Goal: Transaction & Acquisition: Purchase product/service

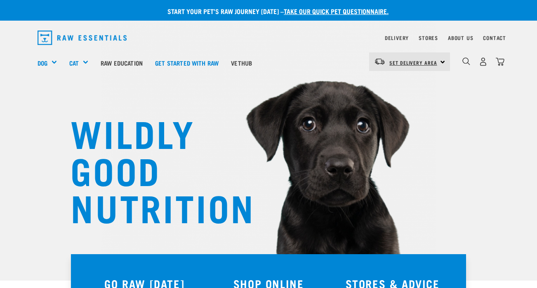
click at [407, 61] on span "Set Delivery Area" at bounding box center [413, 62] width 48 height 3
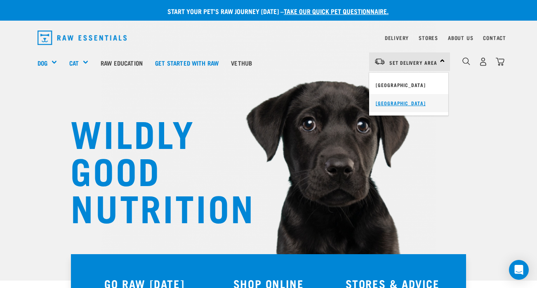
click at [394, 101] on link "[GEOGRAPHIC_DATA]" at bounding box center [408, 103] width 79 height 18
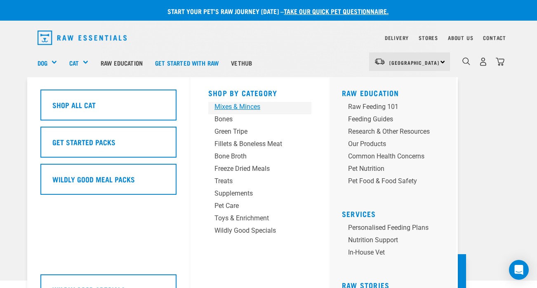
click at [239, 105] on div "Mixes & Minces" at bounding box center [252, 107] width 77 height 10
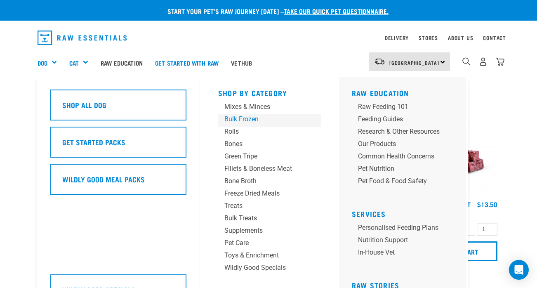
click at [252, 122] on div "Bulk Frozen" at bounding box center [262, 119] width 77 height 10
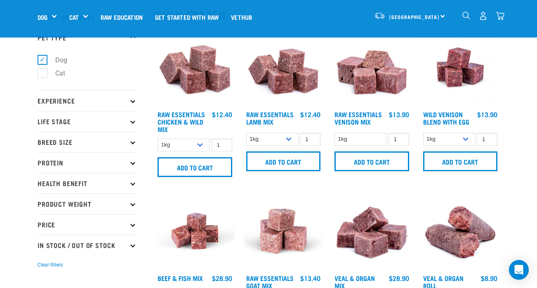
scroll to position [33, 0]
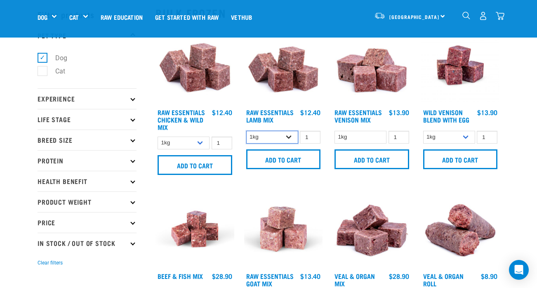
click at [278, 136] on select "1kg 3kg Bulk (10kg)" at bounding box center [272, 137] width 52 height 13
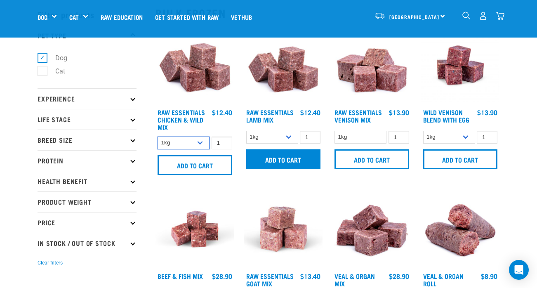
click at [202, 144] on select "1kg 3kg Bulk (20kg)" at bounding box center [184, 142] width 52 height 13
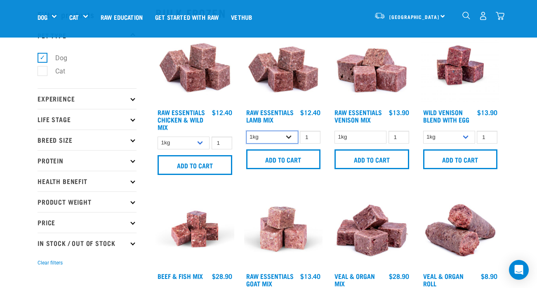
click at [290, 135] on select "1kg 3kg Bulk (10kg)" at bounding box center [272, 137] width 52 height 13
select select "341961"
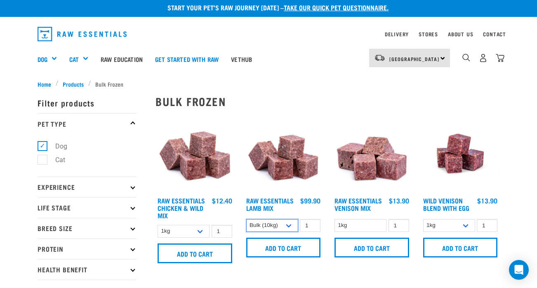
scroll to position [0, 0]
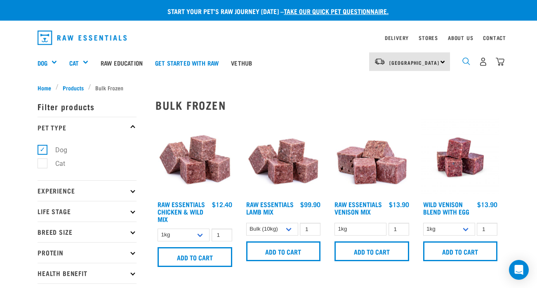
click at [464, 59] on img "dropdown navigation" at bounding box center [466, 61] width 8 height 8
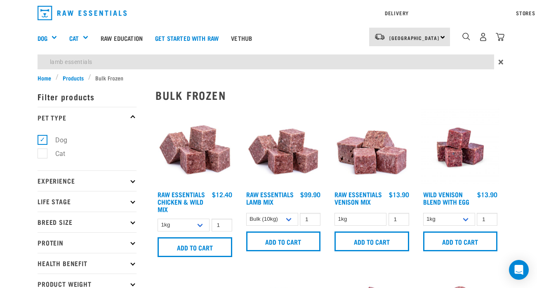
type input "lamb essentials"
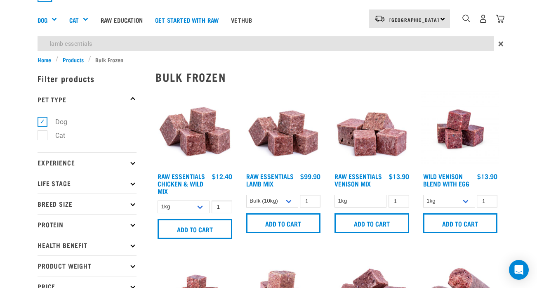
scroll to position [38, 0]
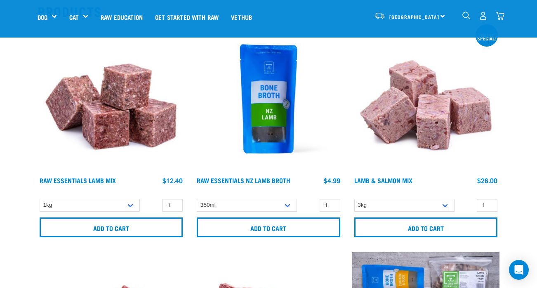
scroll to position [101, 0]
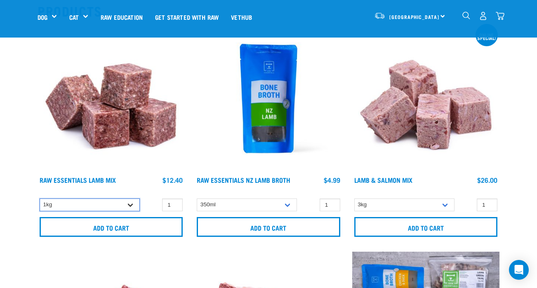
click at [133, 207] on select "1kg 3kg Bulk (10kg)" at bounding box center [90, 204] width 100 height 13
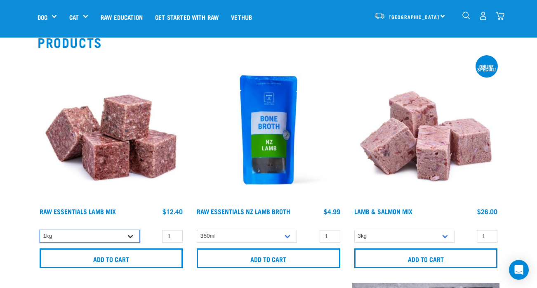
scroll to position [70, 0]
click at [97, 235] on select "1kg 3kg Bulk (10kg)" at bounding box center [90, 235] width 100 height 13
select select "24"
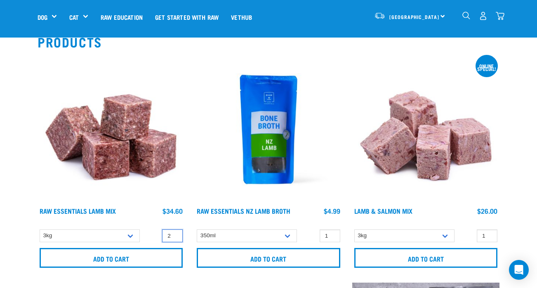
type input "2"
click at [176, 235] on input "2" at bounding box center [172, 235] width 21 height 13
click at [150, 223] on div "Raw Essentials Lamb Mix $12.40 $34.60 $99.90" at bounding box center [111, 215] width 147 height 18
click at [133, 234] on select "1kg 3kg Bulk (10kg)" at bounding box center [90, 235] width 100 height 13
select select "341961"
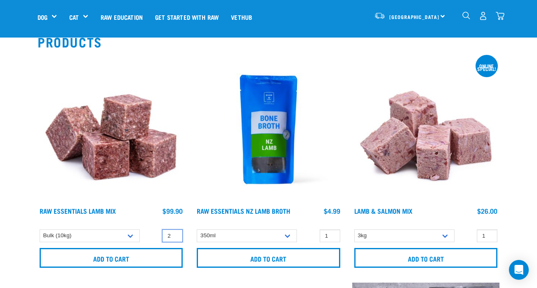
click at [170, 237] on input "2" at bounding box center [172, 235] width 21 height 13
type input "1"
click at [176, 238] on input "1" at bounding box center [172, 235] width 21 height 13
click at [156, 226] on div "1" at bounding box center [111, 164] width 157 height 227
click at [118, 234] on select "1kg 3kg Bulk (10kg)" at bounding box center [90, 235] width 100 height 13
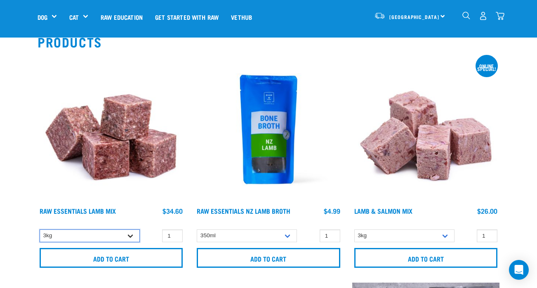
click at [127, 236] on select "1kg 3kg Bulk (10kg)" at bounding box center [90, 235] width 100 height 13
select select "341961"
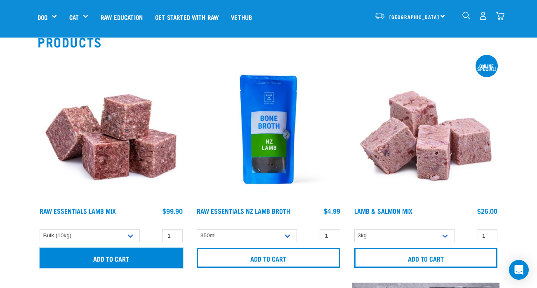
click at [125, 260] on input "Add to cart" at bounding box center [111, 258] width 143 height 20
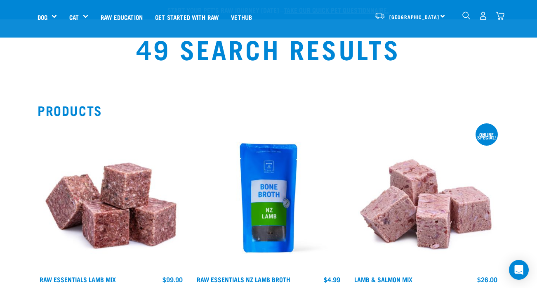
scroll to position [0, 0]
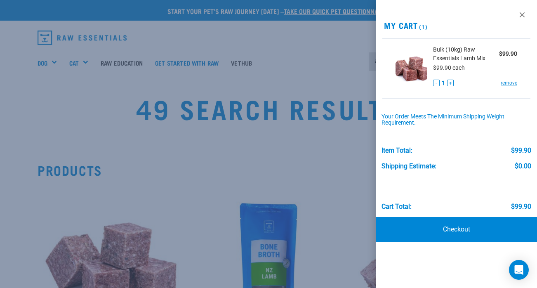
click at [79, 97] on div at bounding box center [268, 144] width 537 height 288
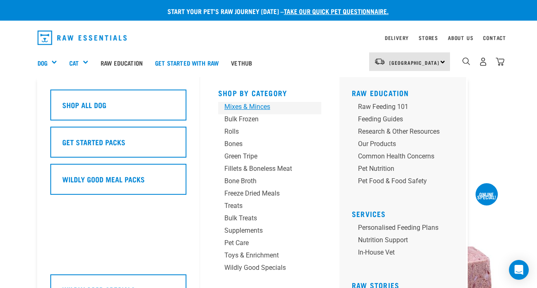
click at [263, 107] on div "Mixes & Minces" at bounding box center [262, 107] width 77 height 10
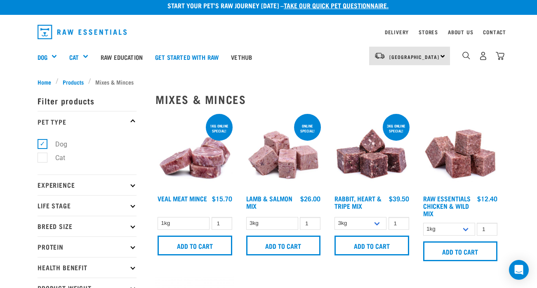
scroll to position [5, 0]
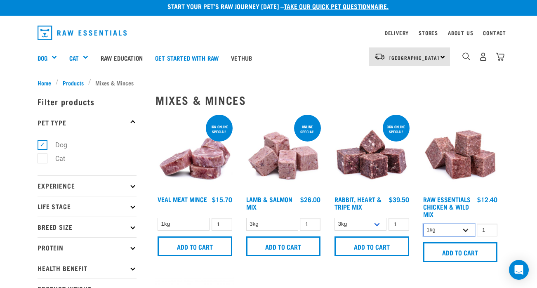
click at [438, 229] on select "1kg 3kg Bulk (20kg)" at bounding box center [449, 229] width 52 height 13
select select "731"
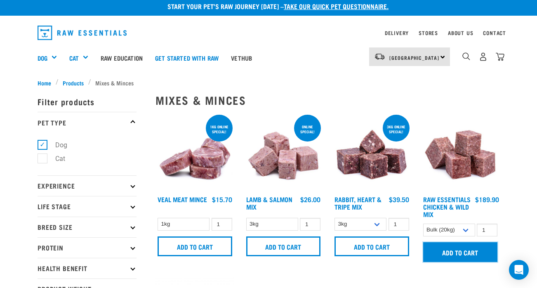
click at [442, 254] on input "Add to cart" at bounding box center [460, 252] width 75 height 20
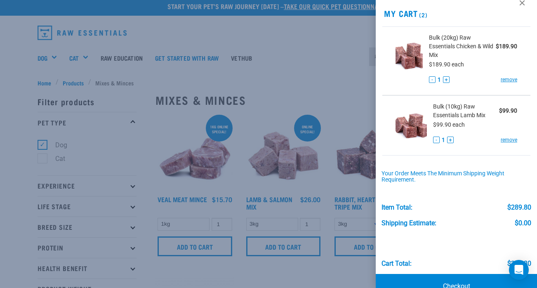
scroll to position [33, 0]
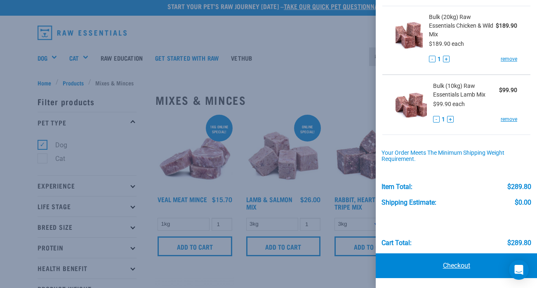
click at [442, 268] on link "Checkout" at bounding box center [456, 265] width 161 height 25
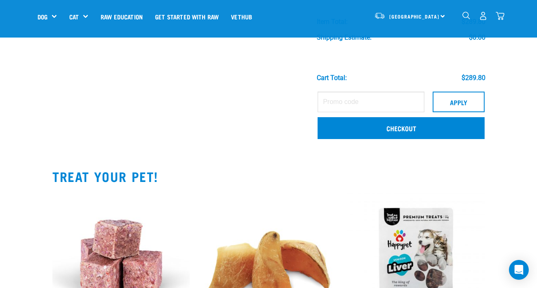
scroll to position [194, 0]
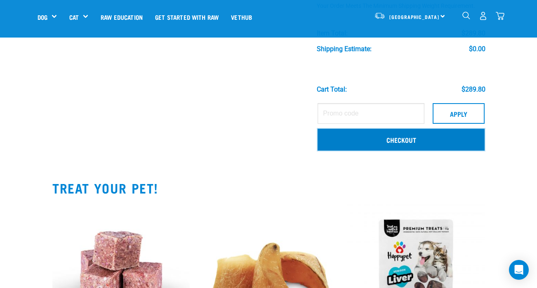
click at [446, 145] on link "Checkout" at bounding box center [400, 139] width 167 height 21
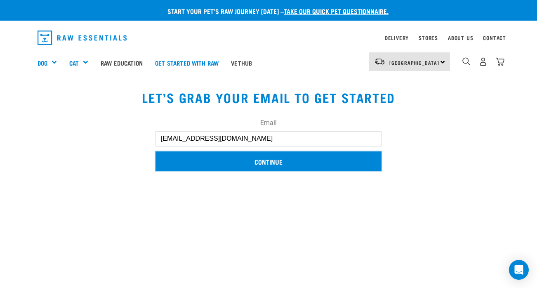
click at [379, 167] on input "Continue" at bounding box center [268, 161] width 226 height 20
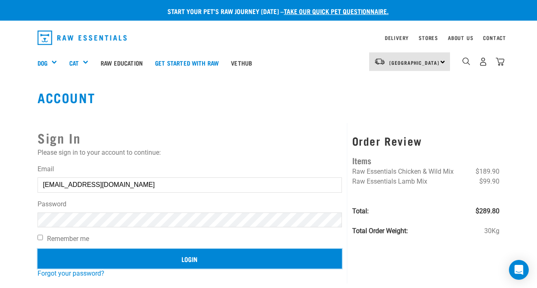
click at [197, 257] on input "Login" at bounding box center [190, 259] width 304 height 20
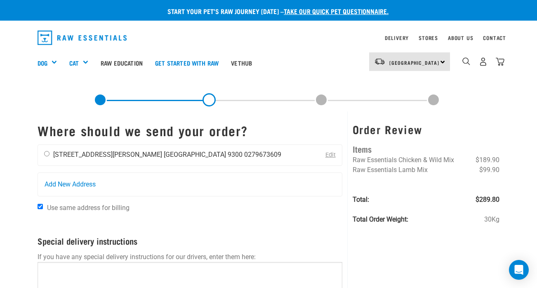
click at [219, 147] on div "Grace Cochrane 11 Robertson Street, Queenstown Queenstown 9300 0279673609" at bounding box center [162, 155] width 249 height 21
click at [49, 151] on input "radio" at bounding box center [46, 153] width 5 height 5
radio input "true"
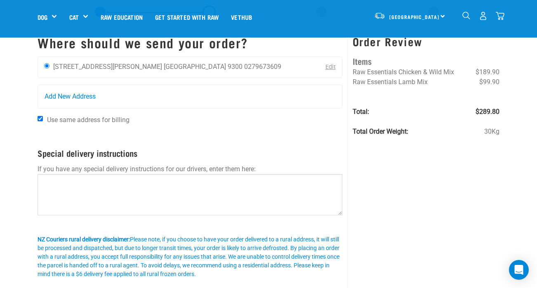
scroll to position [78, 0]
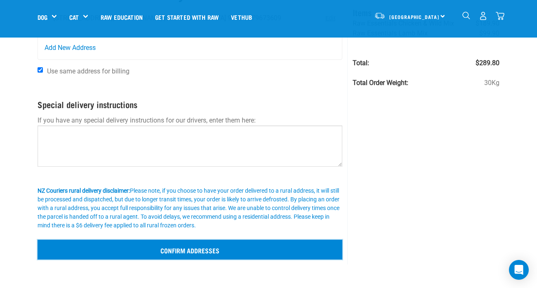
click at [72, 253] on input "Confirm addresses" at bounding box center [190, 250] width 305 height 20
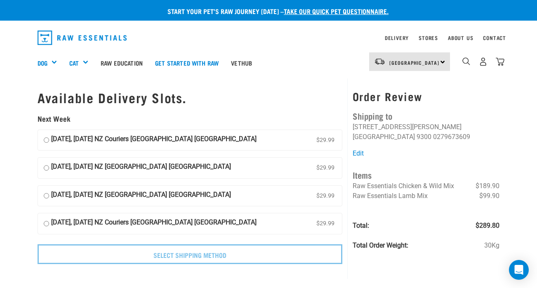
click at [202, 222] on strong "05 September, Friday NZ Couriers South Island Long Haul" at bounding box center [153, 223] width 205 height 12
click at [49, 222] on input "05 September, Friday NZ Couriers South Island Long Haul $29.99" at bounding box center [46, 223] width 5 height 12
radio input "true"
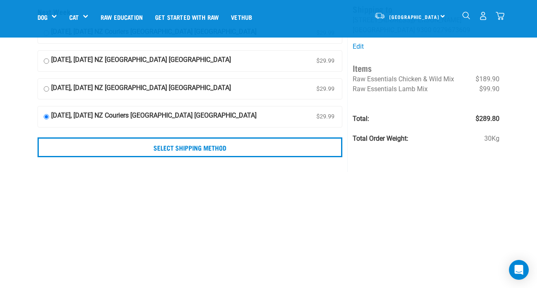
scroll to position [54, 0]
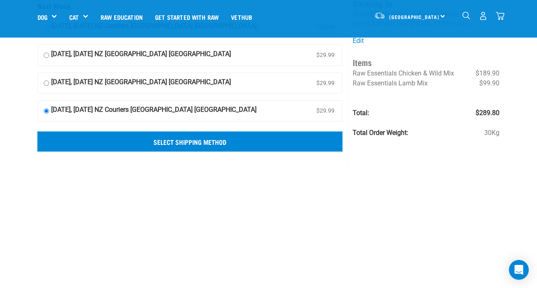
click at [327, 146] on input "Select Shipping Method" at bounding box center [190, 142] width 305 height 20
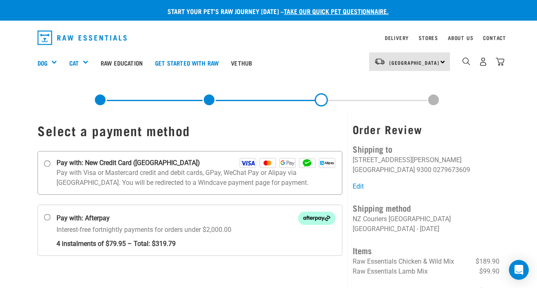
click at [319, 180] on p "Pay with Visa or Mastercard credit and debit cards, GPay, WeChat Pay or Alipay …" at bounding box center [195, 178] width 279 height 20
click at [51, 167] on input "Pay with: New Credit Card (Windcave)" at bounding box center [47, 163] width 7 height 7
radio input "true"
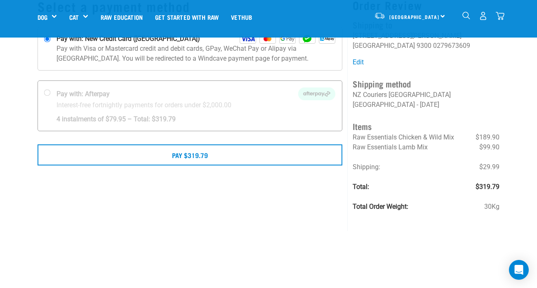
scroll to position [69, 0]
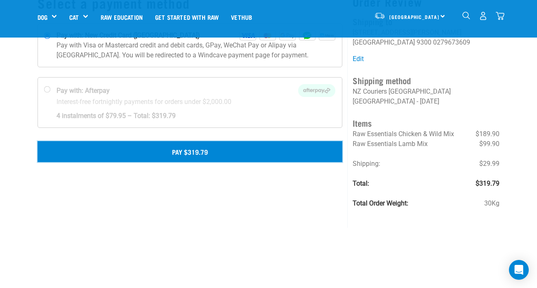
click at [266, 159] on button "Pay $319.79" at bounding box center [190, 151] width 305 height 21
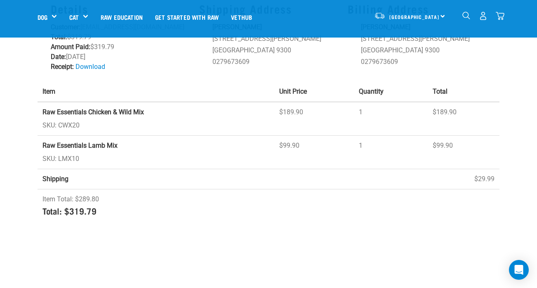
scroll to position [88, 0]
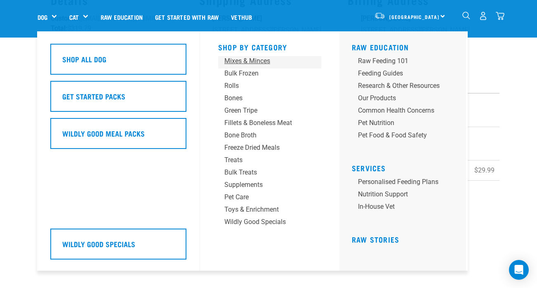
click at [255, 63] on div "Mixes & Minces" at bounding box center [262, 61] width 77 height 10
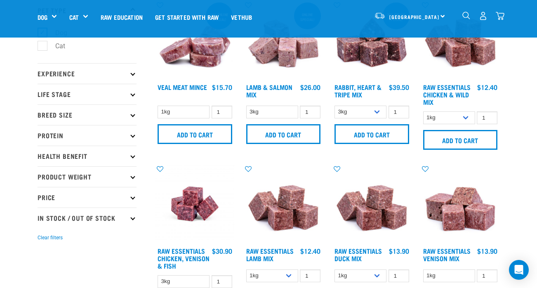
scroll to position [52, 0]
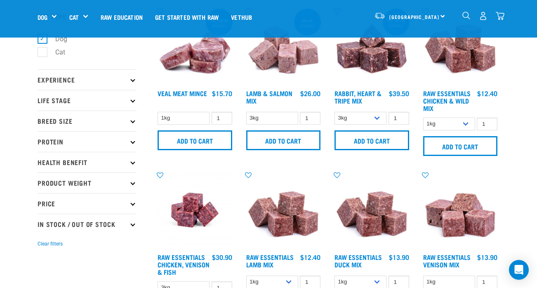
click at [456, 96] on h4 "Raw Essentials Chicken & Wild Mix" at bounding box center [449, 100] width 52 height 22
click at [448, 91] on link "Raw Essentials Chicken & Wild Mix" at bounding box center [446, 100] width 47 height 19
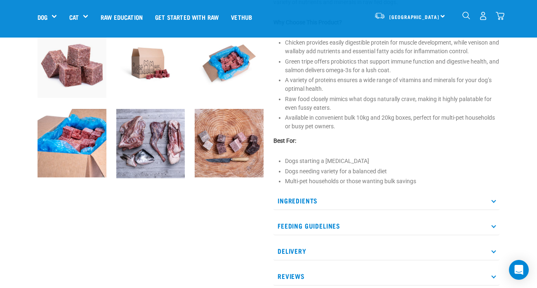
scroll to position [269, 0]
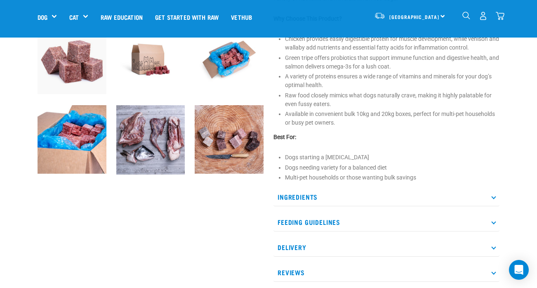
click at [334, 199] on p "Ingredients" at bounding box center [386, 197] width 226 height 19
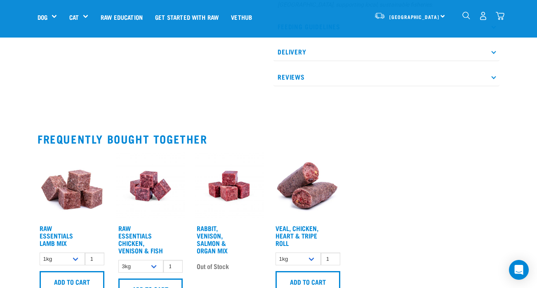
scroll to position [571, 0]
